Goal: Task Accomplishment & Management: Use online tool/utility

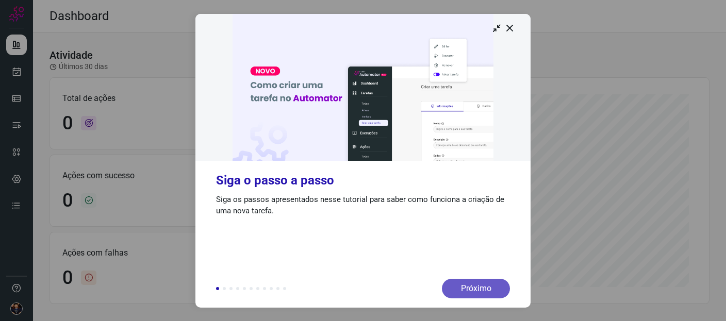
click at [487, 290] on div "Próximo" at bounding box center [476, 289] width 68 height 20
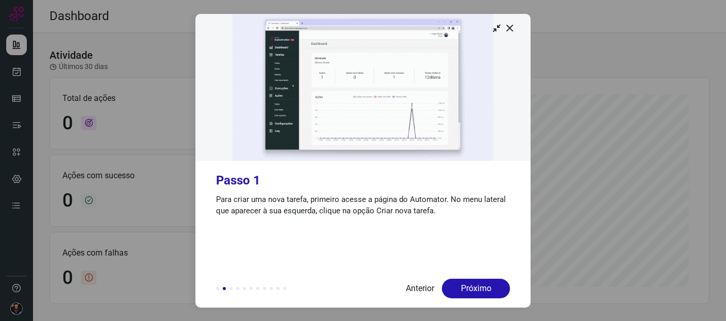
click at [487, 290] on div "Próximo" at bounding box center [476, 289] width 68 height 20
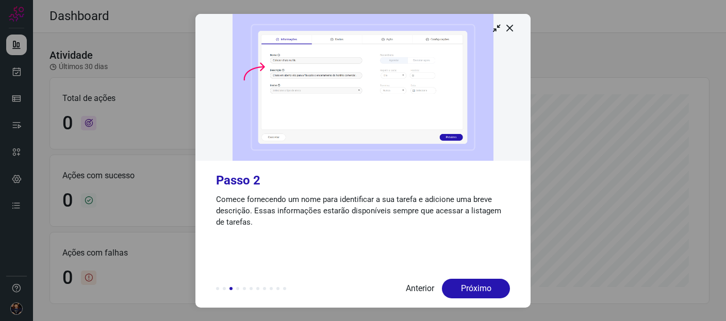
click at [487, 290] on div "Próximo" at bounding box center [476, 289] width 68 height 20
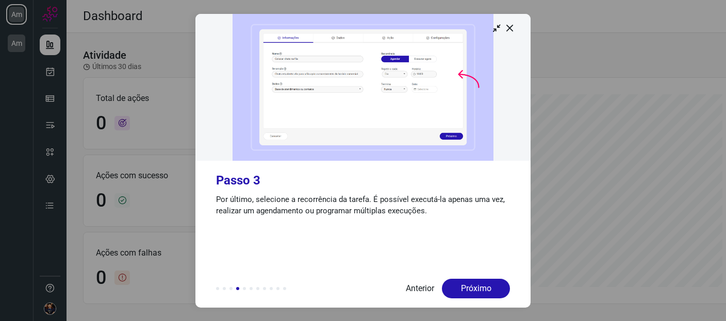
click at [487, 290] on div "Próximo" at bounding box center [476, 289] width 68 height 20
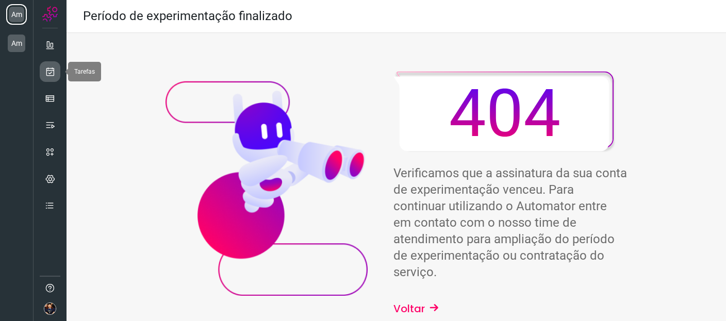
click at [47, 71] on icon at bounding box center [50, 72] width 11 height 10
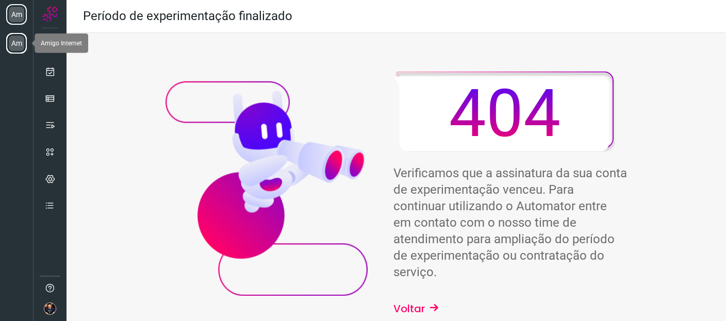
click at [17, 41] on li "Am" at bounding box center [16, 43] width 21 height 21
